Goal: Check status: Check status

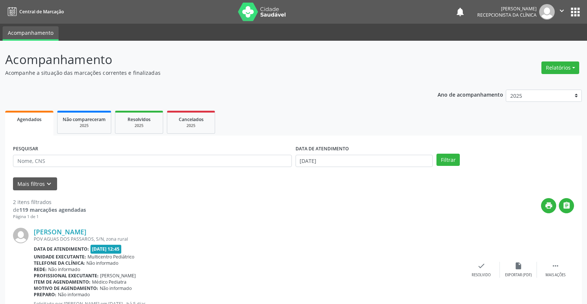
scroll to position [129, 0]
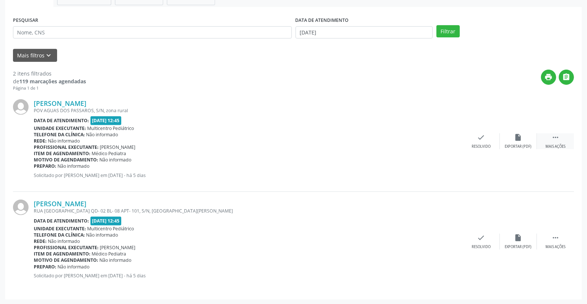
click at [554, 138] on icon "" at bounding box center [555, 137] width 8 height 8
click at [514, 139] on icon "alarm_off" at bounding box center [518, 137] width 8 height 8
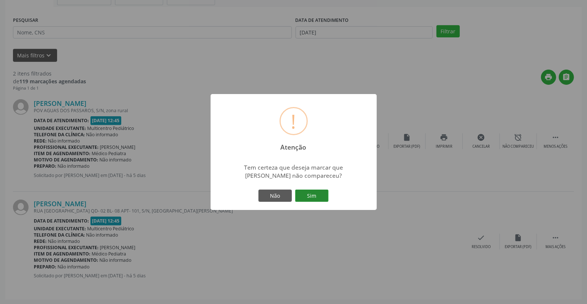
click at [305, 195] on button "Sim" at bounding box center [311, 196] width 33 height 13
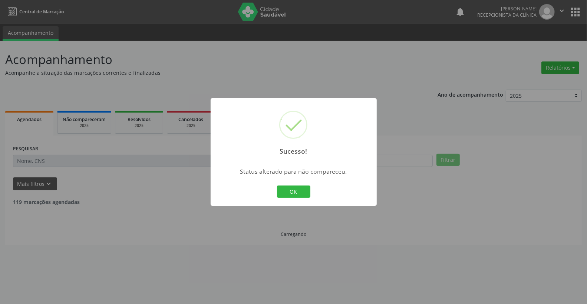
scroll to position [0, 0]
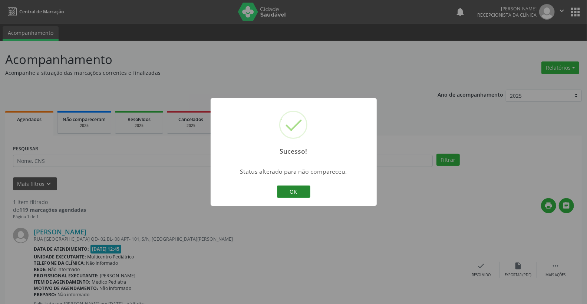
click at [293, 192] on button "OK" at bounding box center [293, 192] width 33 height 13
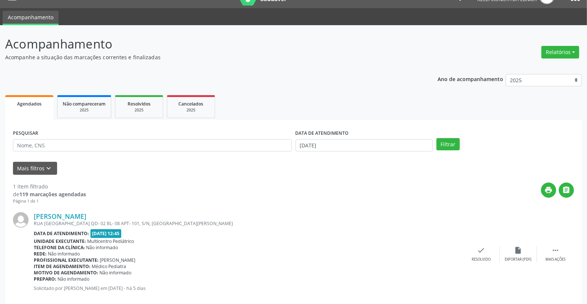
scroll to position [28, 0]
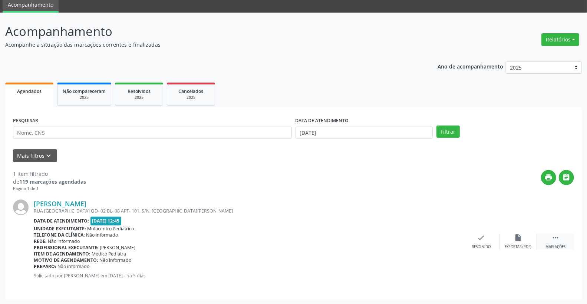
click at [559, 235] on icon "" at bounding box center [555, 238] width 8 height 8
click at [513, 232] on div "[PERSON_NAME] [GEOGRAPHIC_DATA] QD- 02 BL- 08 APT- 101, S/N, [GEOGRAPHIC_DATA][…" at bounding box center [293, 242] width 561 height 100
click at [523, 235] on div "alarm_off Não compareceu" at bounding box center [518, 242] width 37 height 16
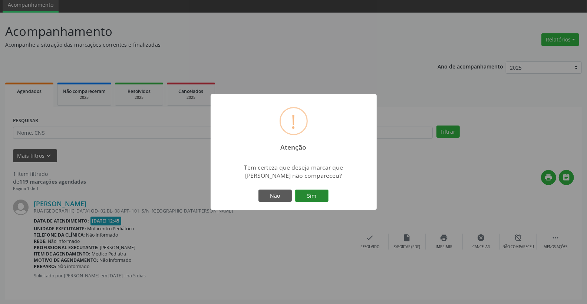
click at [313, 200] on button "Sim" at bounding box center [311, 196] width 33 height 13
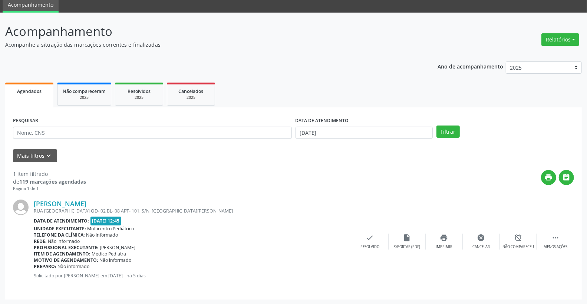
scroll to position [0, 0]
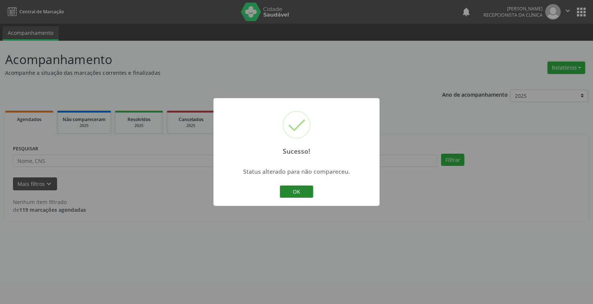
click at [292, 197] on button "OK" at bounding box center [296, 192] width 33 height 13
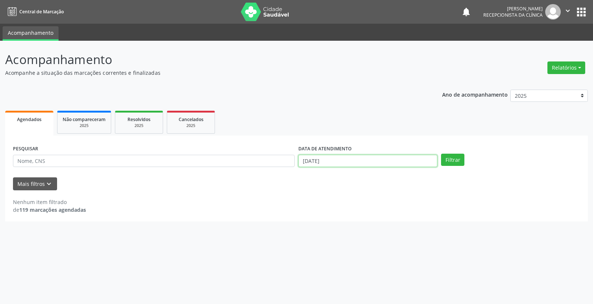
click at [341, 162] on input "[DATE]" at bounding box center [368, 161] width 139 height 13
click at [371, 257] on span "2" at bounding box center [369, 257] width 14 height 14
type input "[DATE]"
click at [371, 257] on span "2" at bounding box center [369, 257] width 14 height 14
click at [454, 157] on button "Filtrar" at bounding box center [452, 160] width 23 height 13
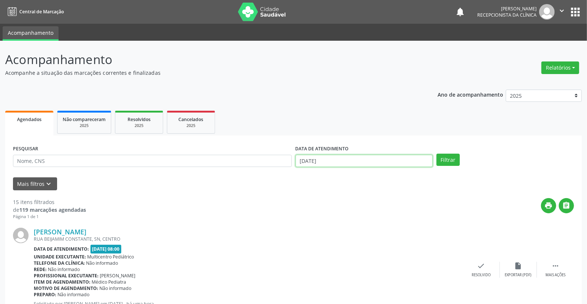
click at [339, 159] on input "[DATE]" at bounding box center [365, 161] width 138 height 13
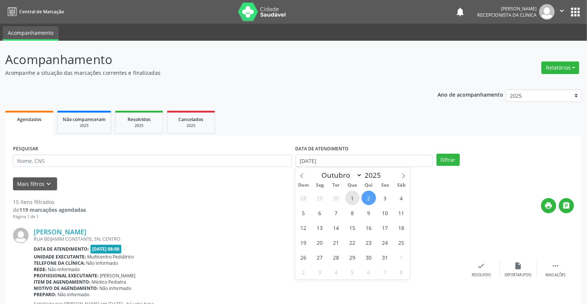
click at [353, 195] on span "1" at bounding box center [352, 198] width 14 height 14
type input "01/10/2025"
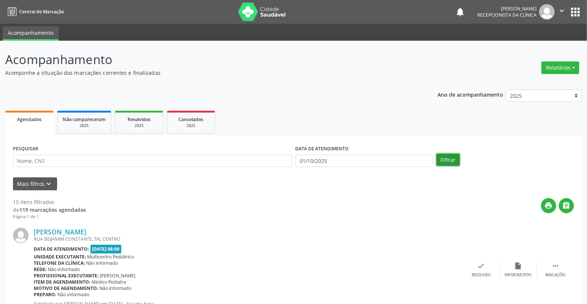
click at [451, 161] on button "Filtrar" at bounding box center [447, 160] width 23 height 13
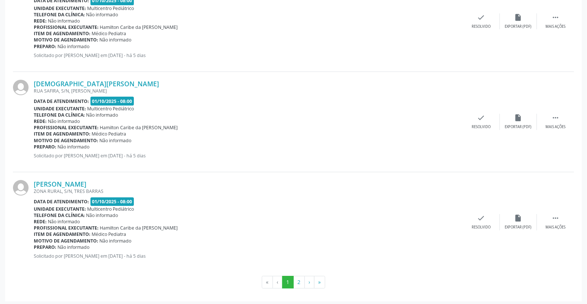
scroll to position [1457, 0]
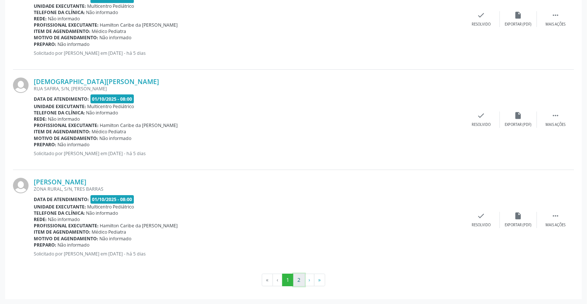
click at [300, 281] on button "2" at bounding box center [298, 280] width 11 height 13
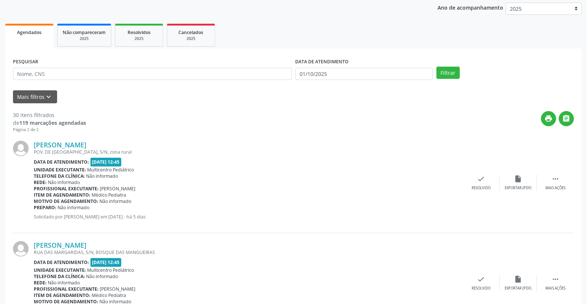
scroll to position [82, 0]
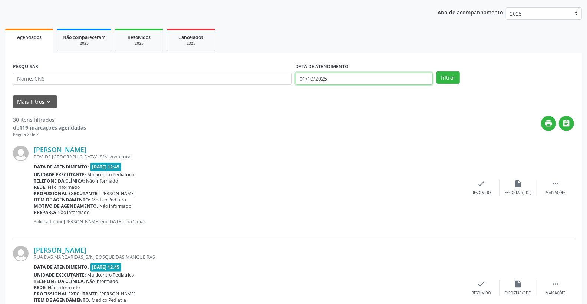
click at [340, 82] on input "01/10/2025" at bounding box center [365, 79] width 138 height 13
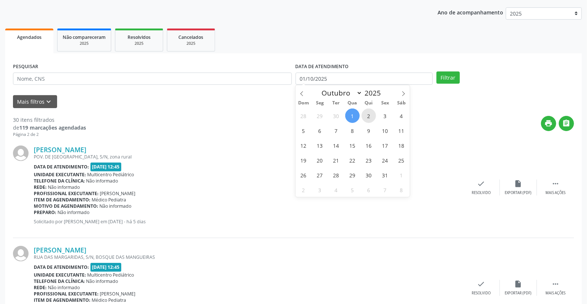
click at [371, 113] on span "2" at bounding box center [369, 116] width 14 height 14
type input "[DATE]"
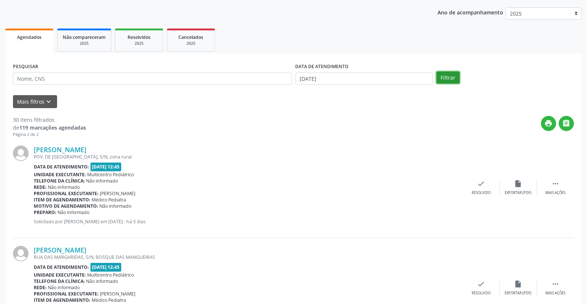
click at [448, 78] on button "Filtrar" at bounding box center [447, 78] width 23 height 13
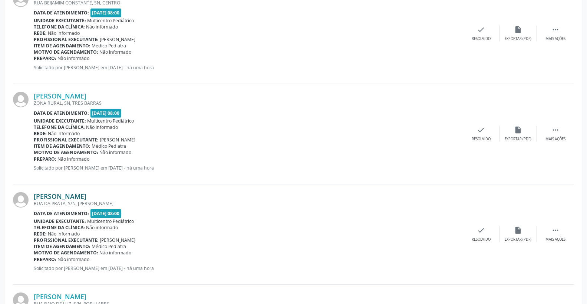
scroll to position [241, 0]
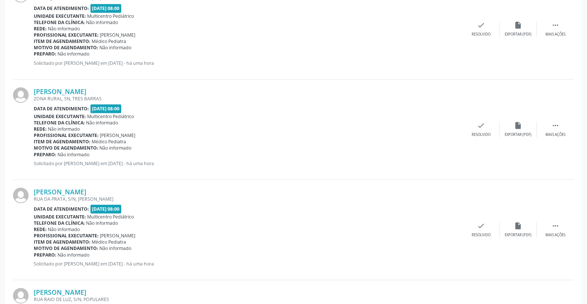
drag, startPoint x: 105, startPoint y: 101, endPoint x: 121, endPoint y: 102, distance: 15.2
click at [120, 102] on div "ZONA RURAL, SN, TRES BARRAS" at bounding box center [248, 99] width 429 height 6
click at [132, 119] on span "Multicentro Pediátrico" at bounding box center [111, 116] width 47 height 6
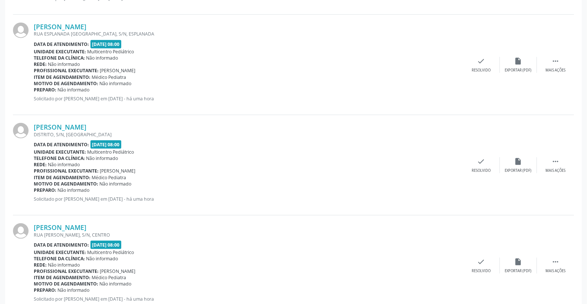
scroll to position [612, 0]
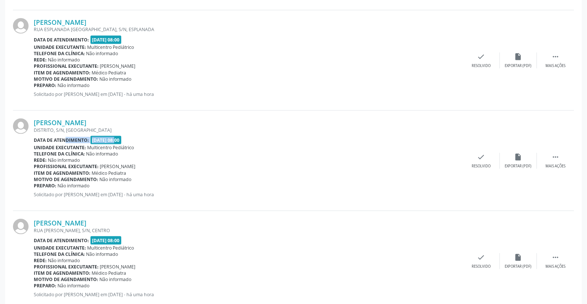
drag, startPoint x: 58, startPoint y: 138, endPoint x: 109, endPoint y: 135, distance: 50.5
click at [109, 135] on div "[PERSON_NAME] DISTRITO, S/N, [GEOGRAPHIC_DATA] Data de atendimento: [DATE] 08:0…" at bounding box center [248, 161] width 429 height 85
click at [167, 175] on div "Item de agendamento: Médico Pediatra" at bounding box center [248, 173] width 429 height 6
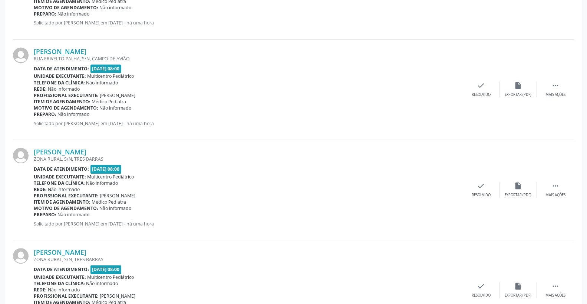
scroll to position [1188, 0]
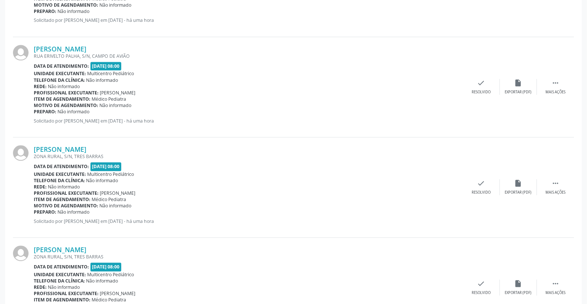
drag, startPoint x: 38, startPoint y: 154, endPoint x: 145, endPoint y: 157, distance: 106.9
click at [144, 157] on div "ZONA RURAL, S/N, TRES BARRAS" at bounding box center [248, 157] width 429 height 6
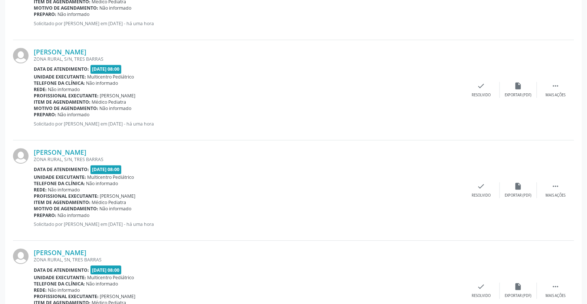
scroll to position [1312, 0]
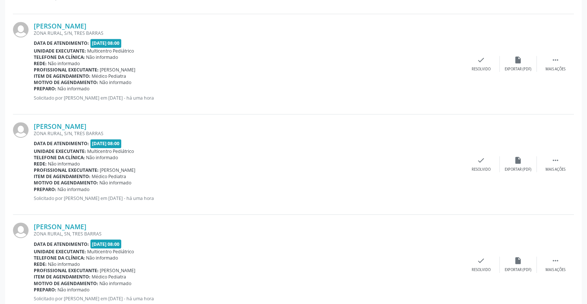
drag, startPoint x: 37, startPoint y: 134, endPoint x: 152, endPoint y: 138, distance: 115.0
click at [146, 137] on div "[PERSON_NAME] ZONA RURAL, S/N, [GEOGRAPHIC_DATA] Data de atendimento: [DATE] 08…" at bounding box center [248, 164] width 429 height 85
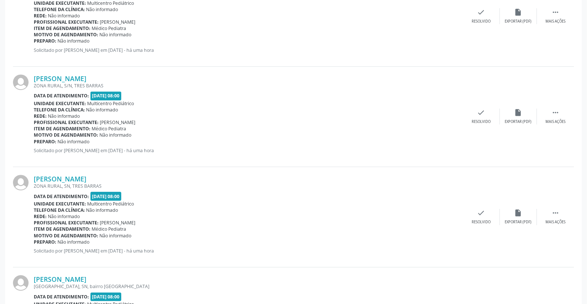
scroll to position [1436, 0]
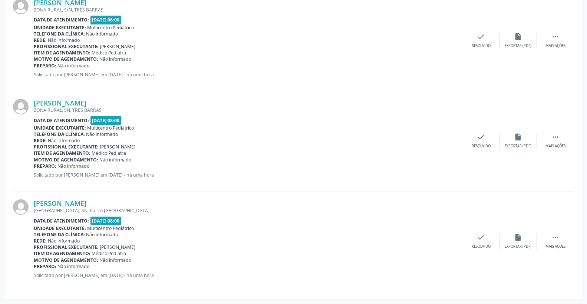
drag, startPoint x: 31, startPoint y: 109, endPoint x: 142, endPoint y: 109, distance: 110.9
click at [142, 109] on div "[PERSON_NAME] ZONA RURAL, SN, [GEOGRAPHIC_DATA] Data de atendimento: [DATE] 08:…" at bounding box center [293, 141] width 561 height 100
click at [197, 116] on div "Data de atendimento: [DATE] 08:00" at bounding box center [248, 120] width 429 height 9
